Goal: Entertainment & Leisure: Browse casually

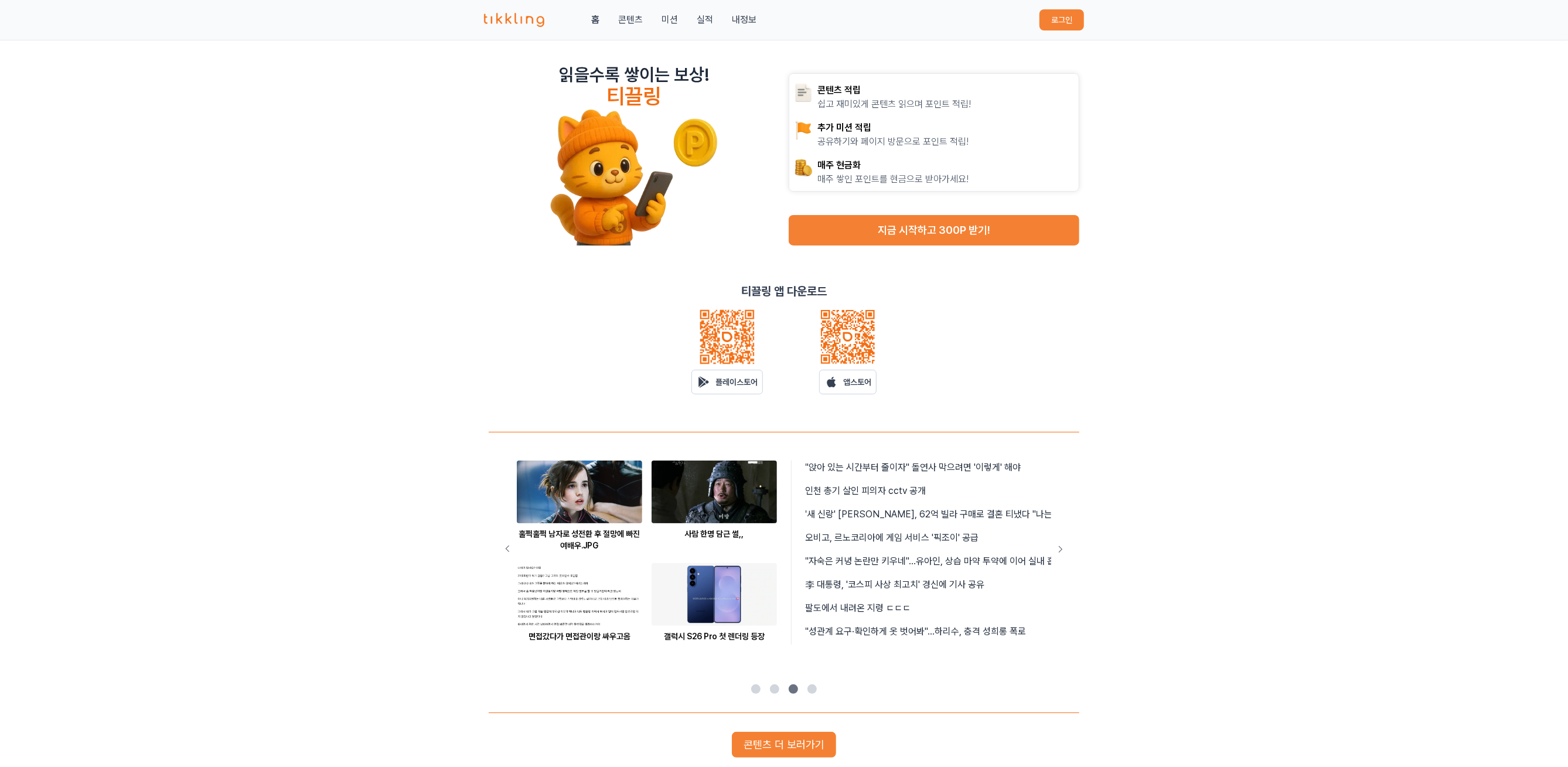
click at [735, 17] on button "로그인" at bounding box center [1062, 20] width 45 height 21
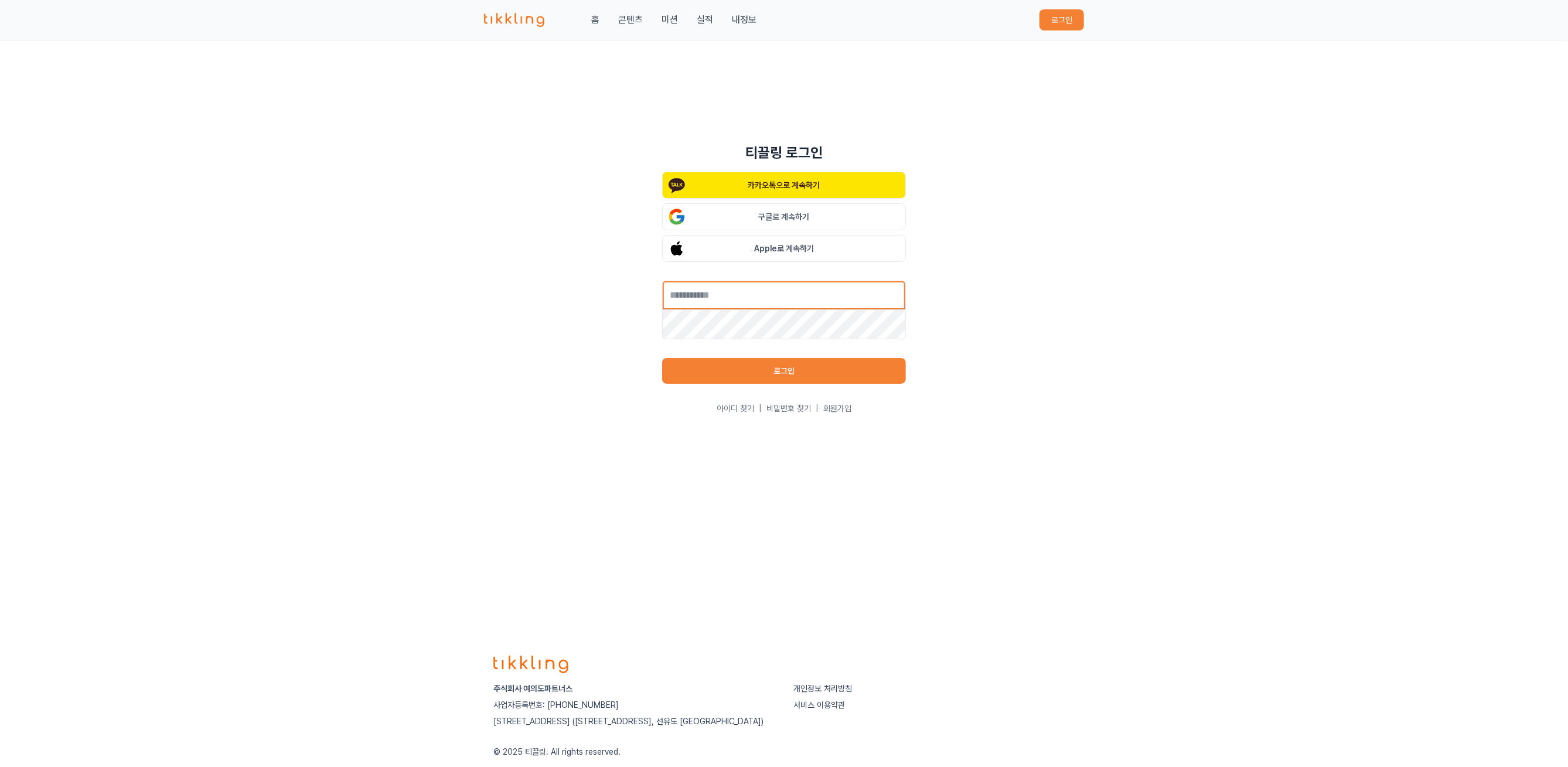
click at [735, 295] on input "text" at bounding box center [784, 295] width 244 height 29
type input "**********"
click at [735, 374] on button "로그인" at bounding box center [784, 371] width 244 height 26
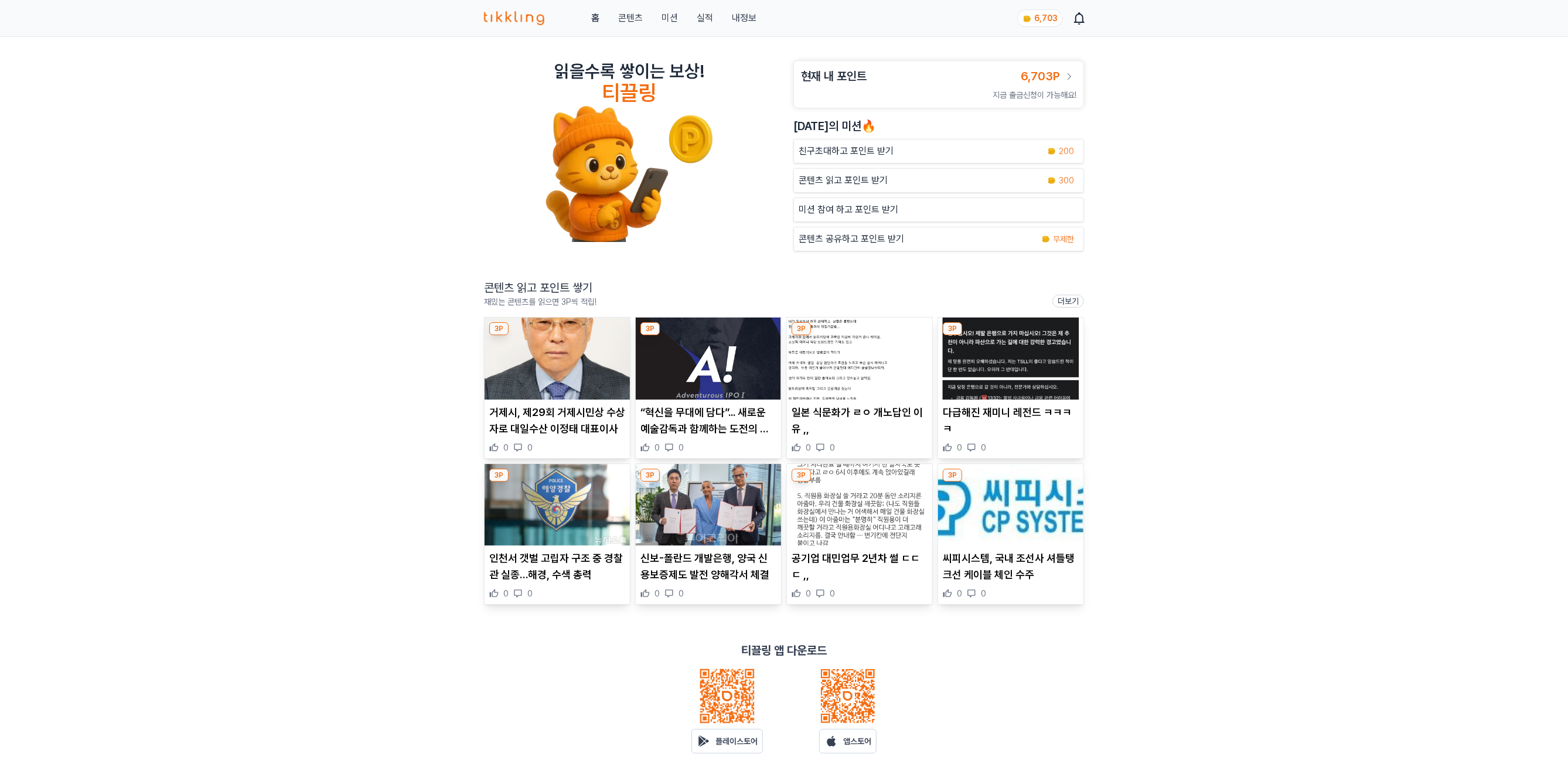
click at [581, 368] on img at bounding box center [557, 359] width 146 height 82
click at [685, 369] on img at bounding box center [708, 359] width 146 height 82
click at [850, 363] on img at bounding box center [860, 359] width 146 height 82
drag, startPoint x: 1032, startPoint y: 382, endPoint x: 998, endPoint y: 378, distance: 34.2
click at [998, 378] on img at bounding box center [1011, 359] width 146 height 82
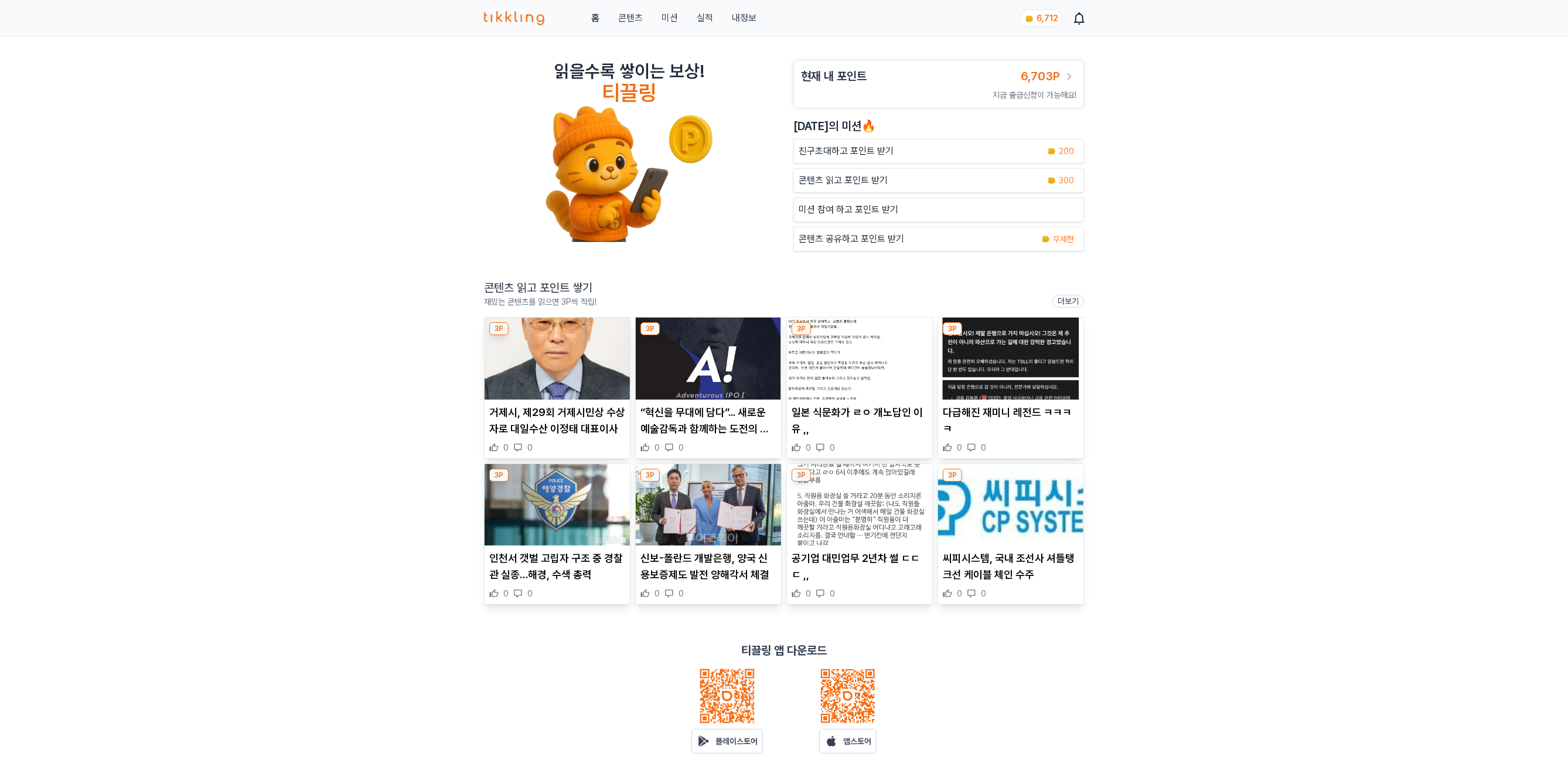
click at [591, 510] on img at bounding box center [557, 505] width 146 height 82
click at [678, 503] on img at bounding box center [708, 505] width 146 height 82
click at [830, 525] on img at bounding box center [860, 505] width 146 height 82
click at [1002, 511] on img at bounding box center [1011, 505] width 146 height 82
click at [854, 182] on p "콘텐츠 읽고 포인트 받기" at bounding box center [843, 181] width 89 height 14
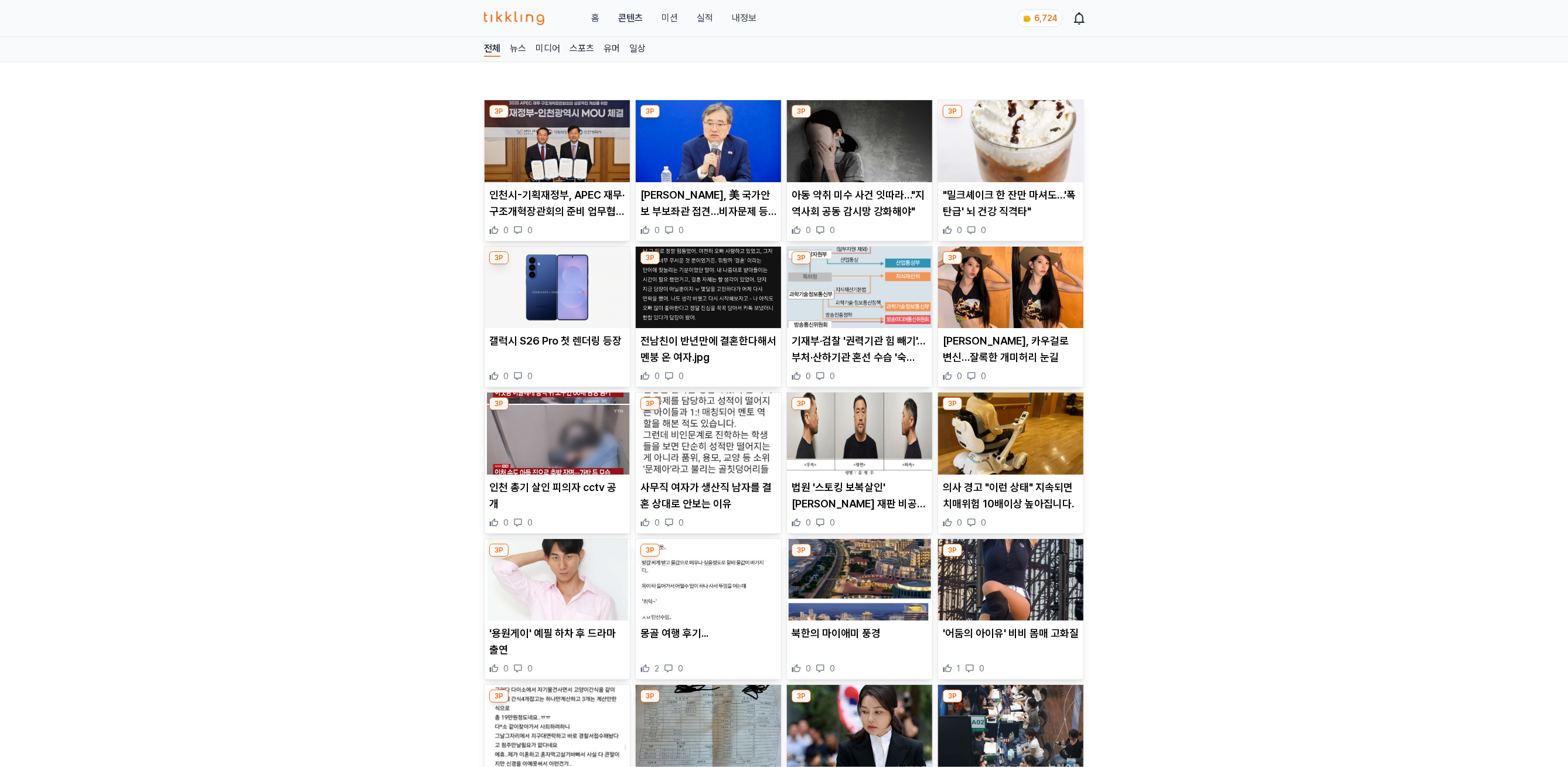
click at [548, 294] on img at bounding box center [557, 287] width 146 height 82
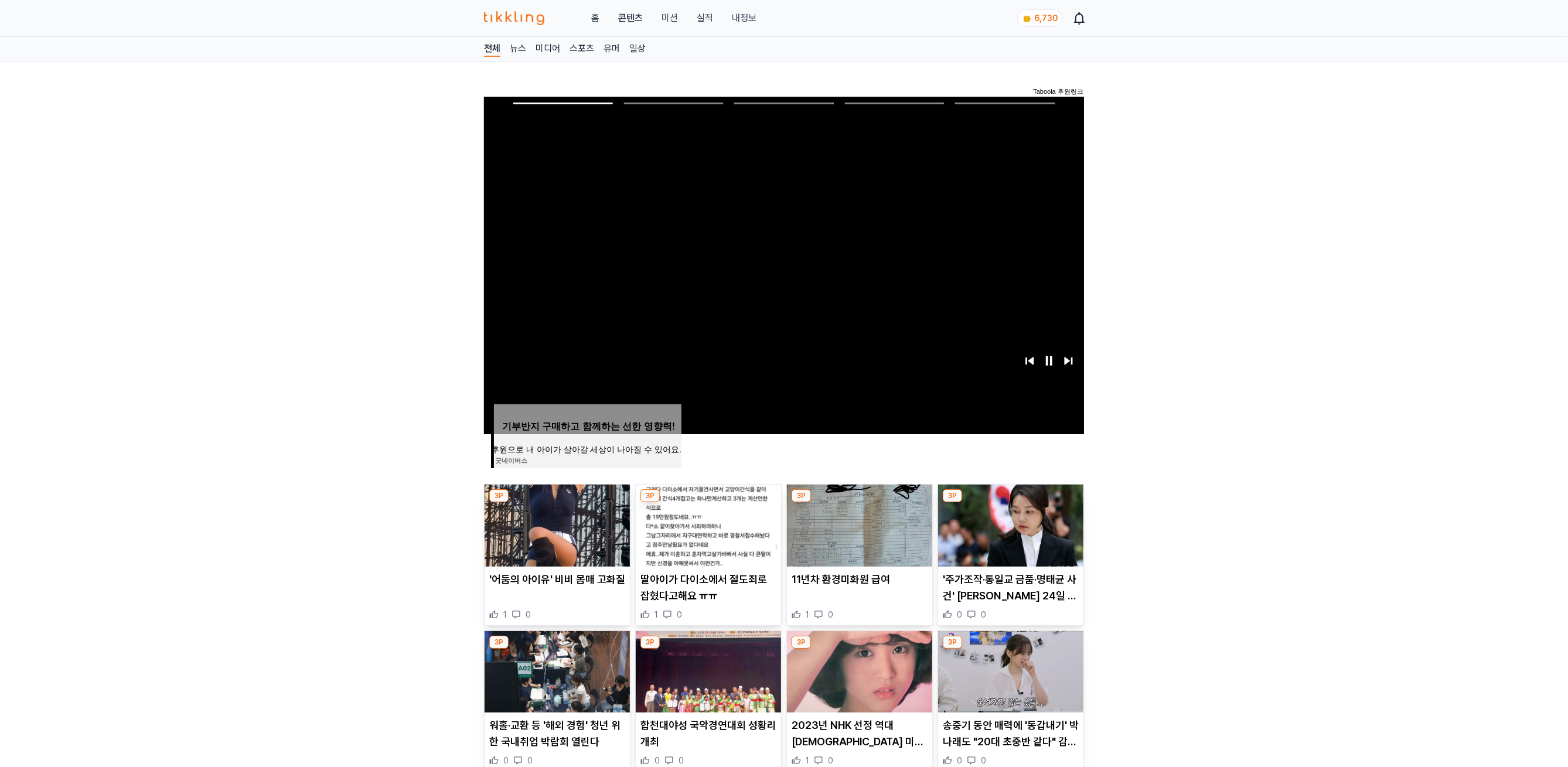
click at [568, 530] on img at bounding box center [557, 525] width 146 height 82
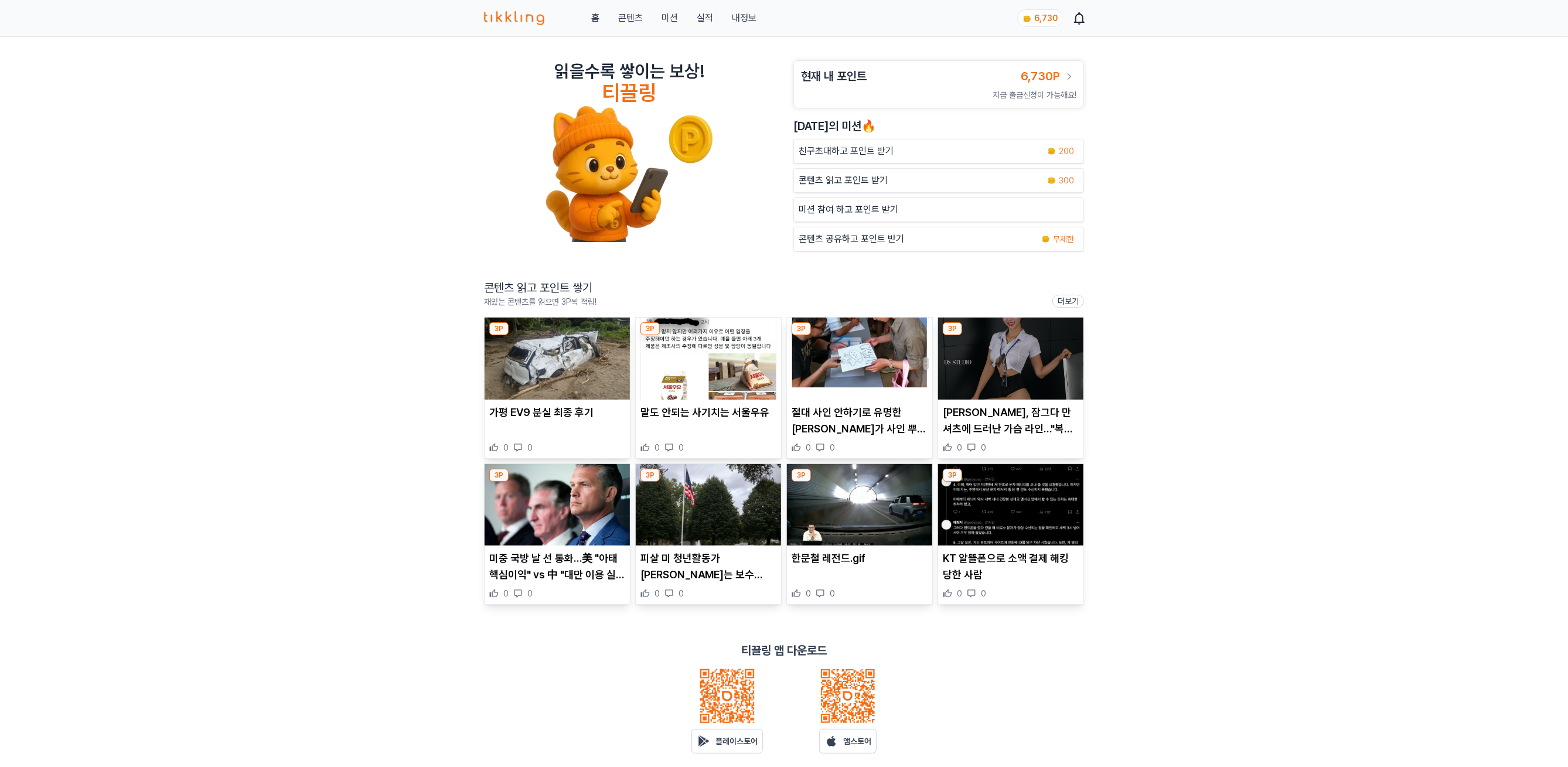
click at [853, 188] on p "콘텐츠 읽고 포인트 받기" at bounding box center [843, 181] width 89 height 14
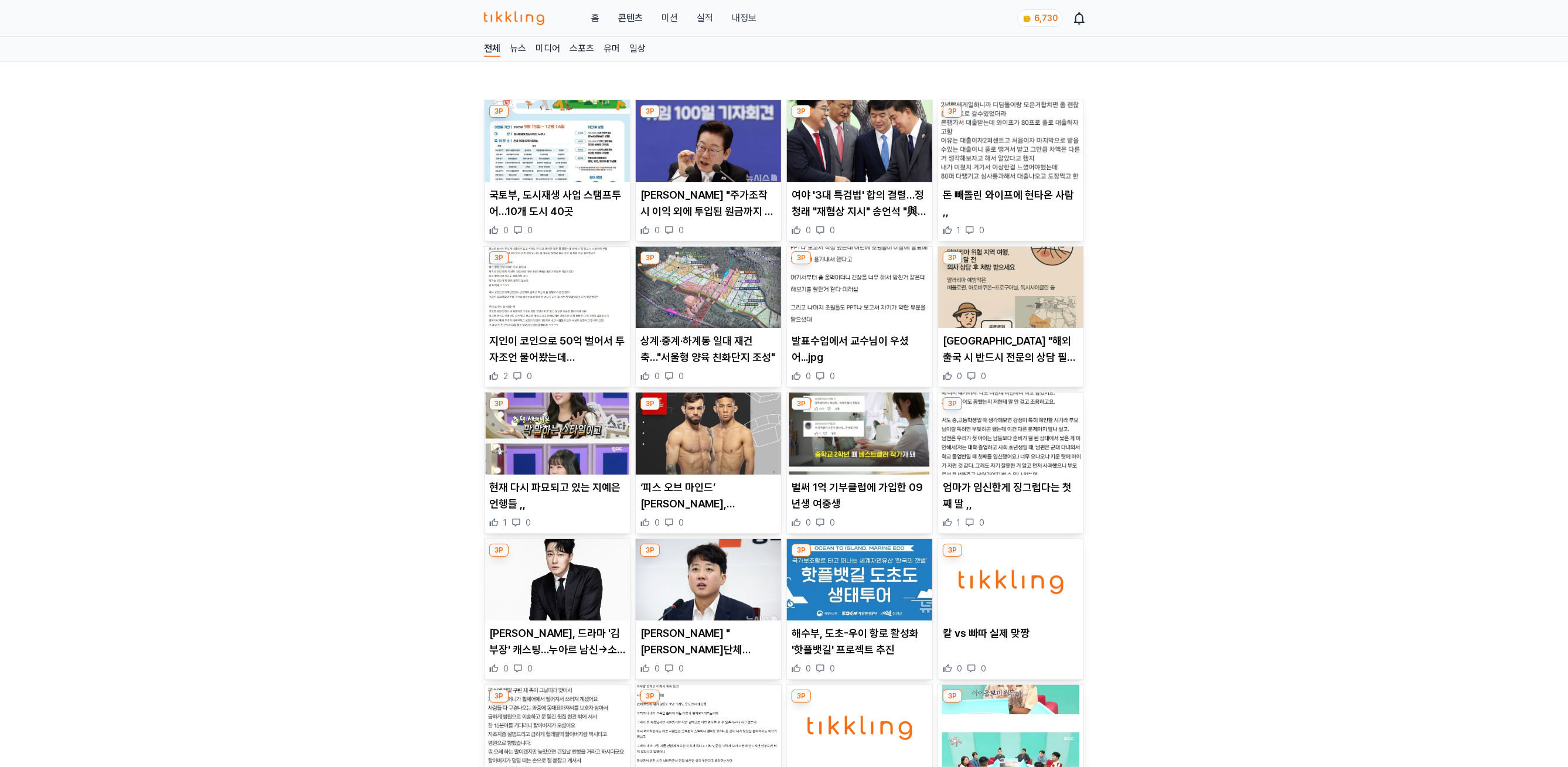
click at [527, 169] on img at bounding box center [557, 141] width 146 height 82
click at [1026, 18] on img at bounding box center [1027, 19] width 10 height 10
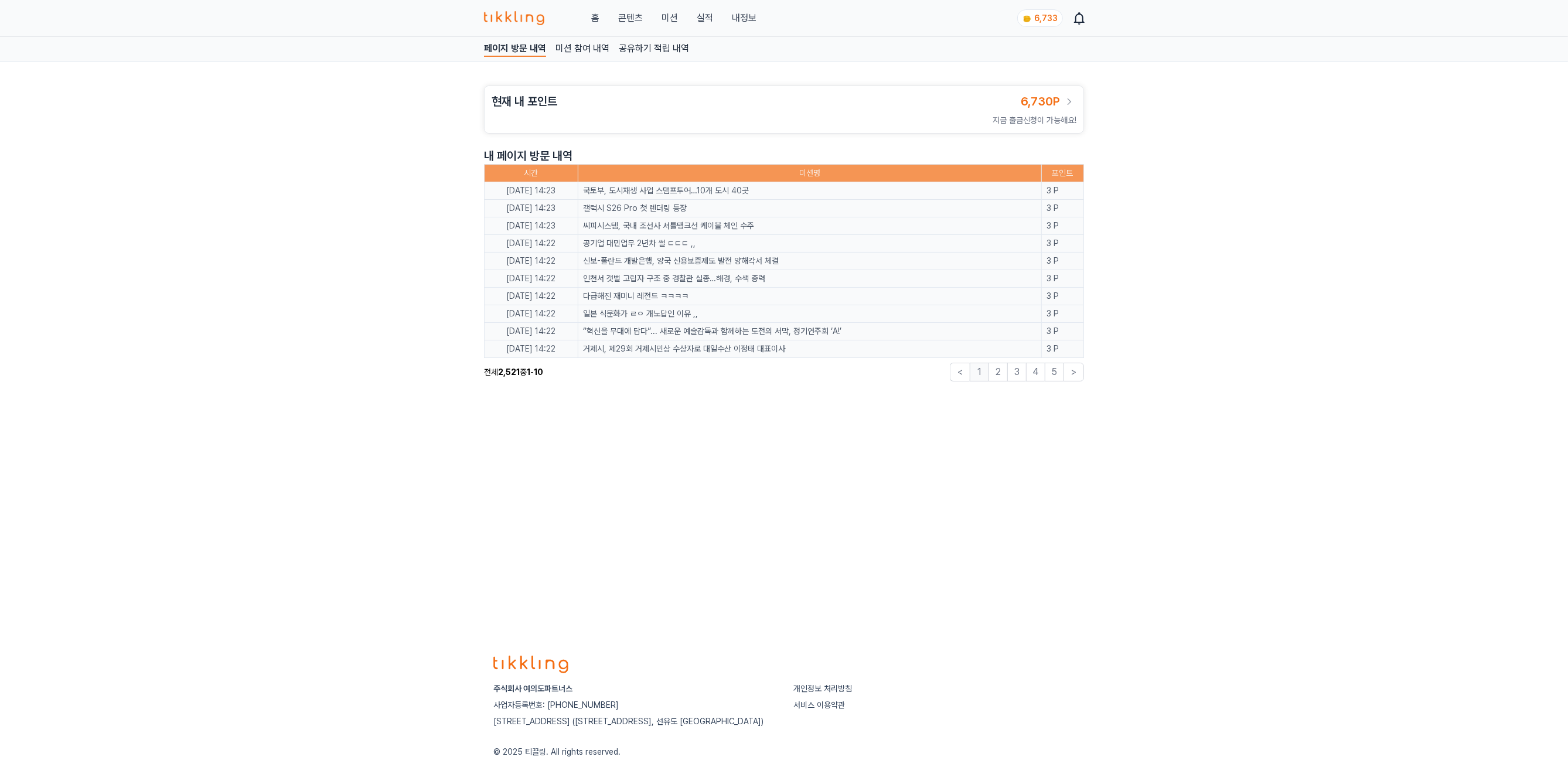
click at [990, 374] on button "2" at bounding box center [997, 371] width 19 height 19
